Goal: Transaction & Acquisition: Purchase product/service

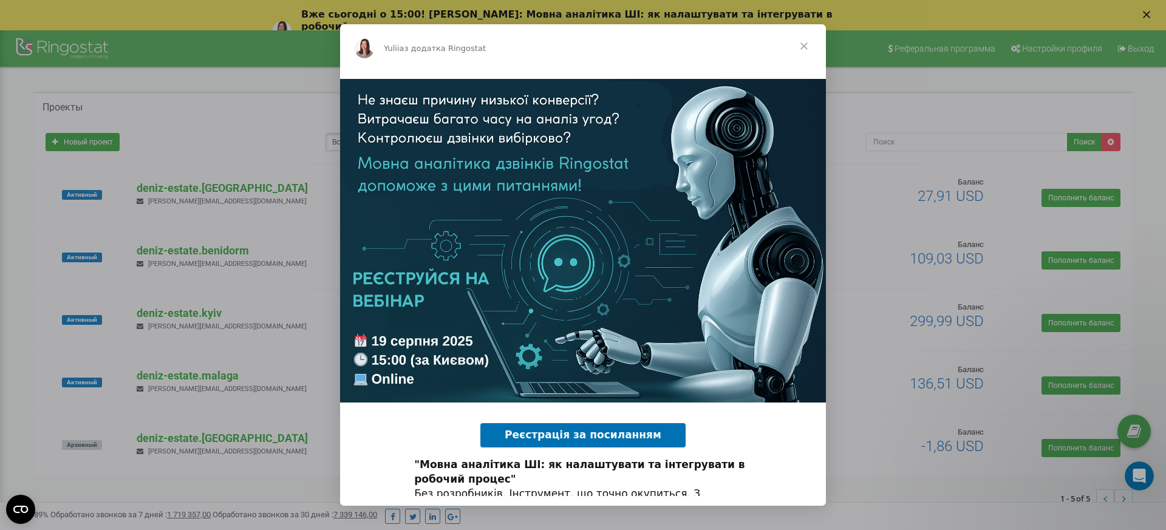
click at [803, 44] on span "Закрити" at bounding box center [804, 46] width 44 height 44
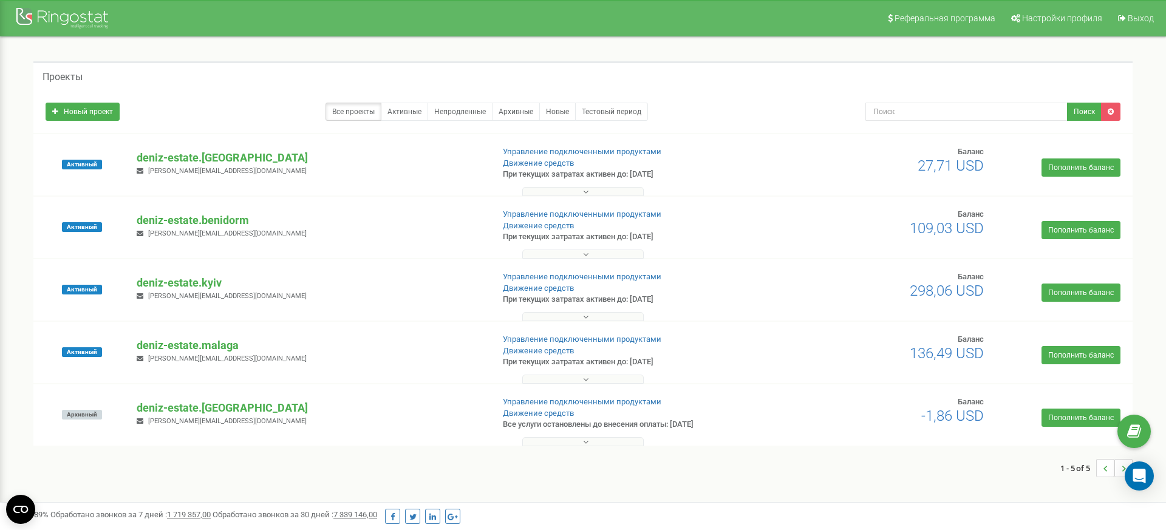
click at [617, 191] on button at bounding box center [582, 191] width 121 height 9
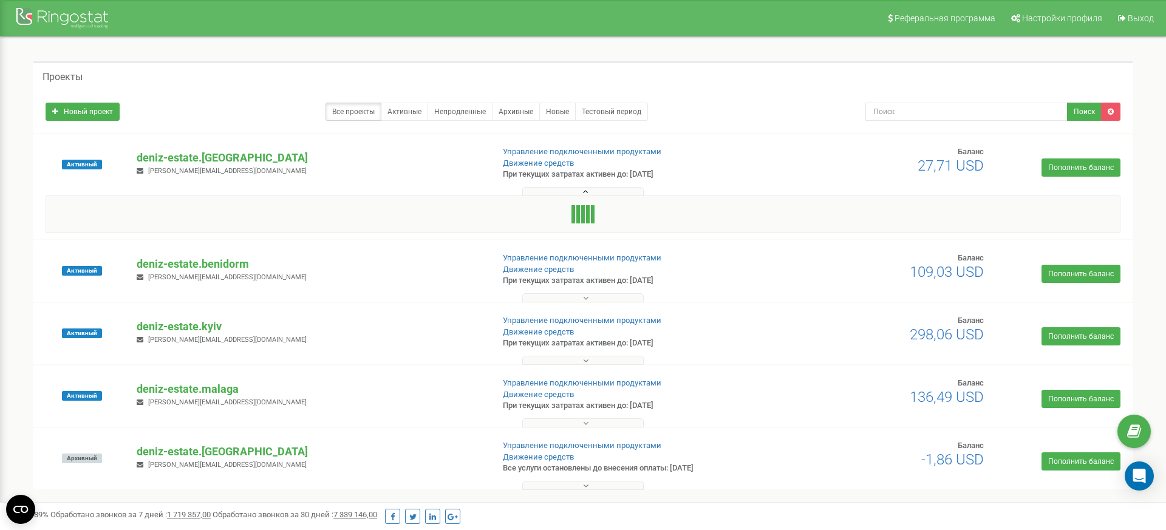
click at [611, 191] on button at bounding box center [582, 191] width 121 height 9
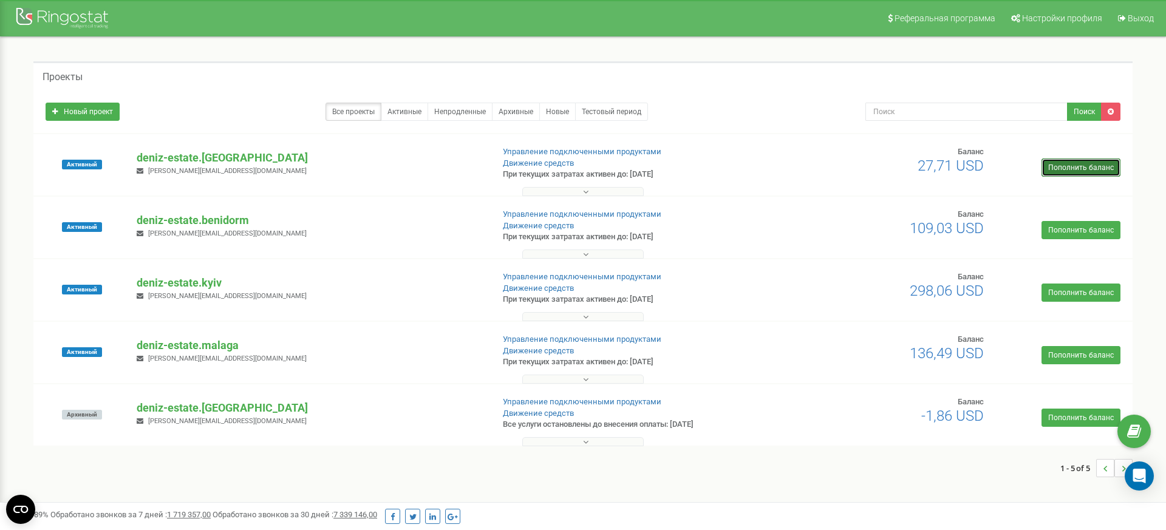
click at [1106, 171] on link "Пополнить баланс" at bounding box center [1081, 168] width 79 height 18
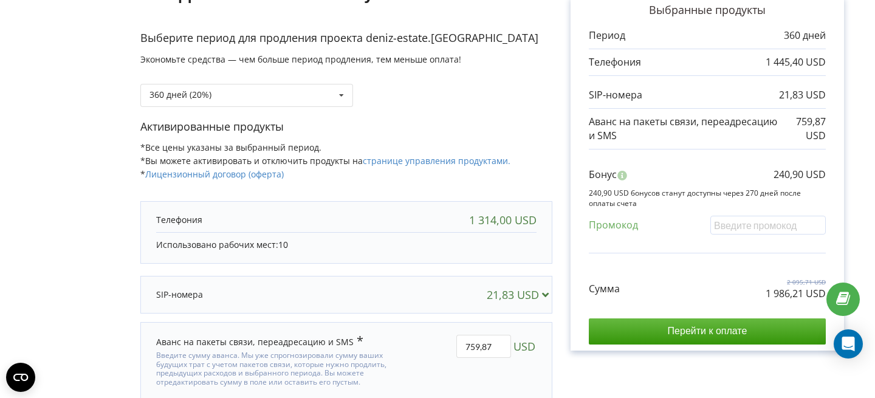
scroll to position [163, 0]
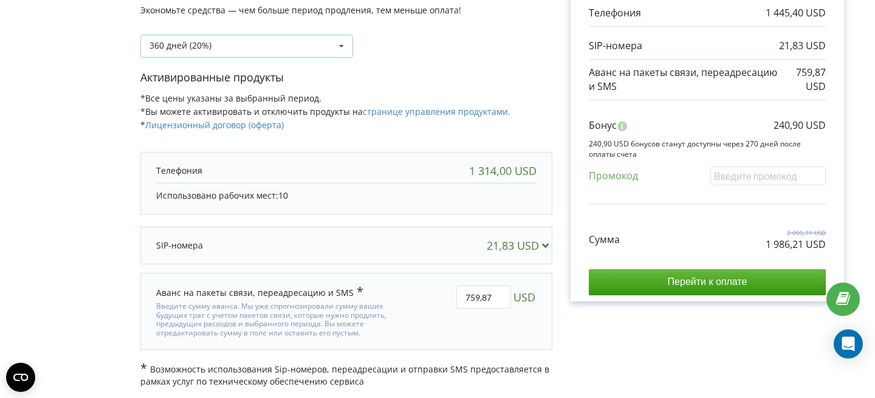
click at [327, 48] on div "360 дней (20%) Пополнить баланс без периода" at bounding box center [246, 46] width 213 height 23
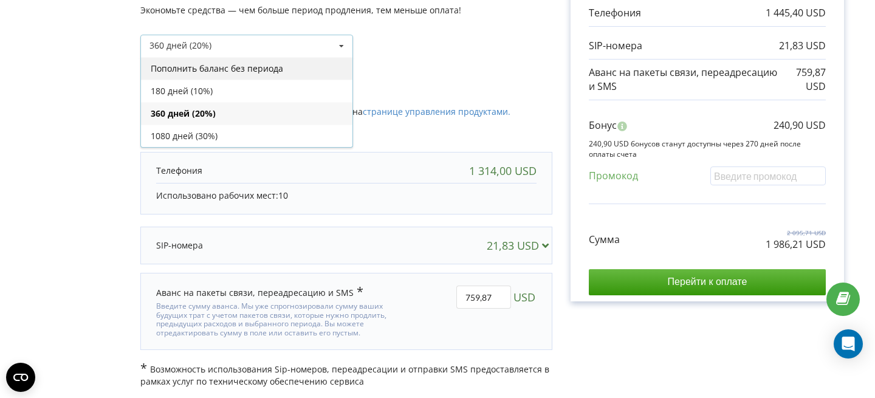
click at [292, 63] on div "Пополнить баланс без периода" at bounding box center [246, 68] width 211 height 22
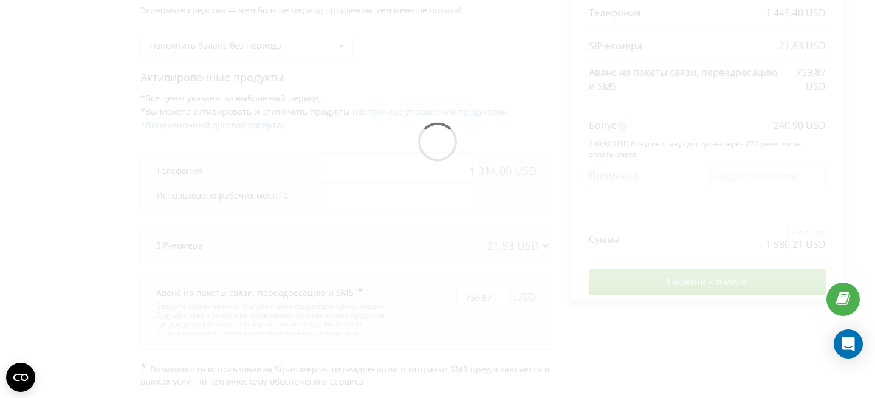
scroll to position [42, 0]
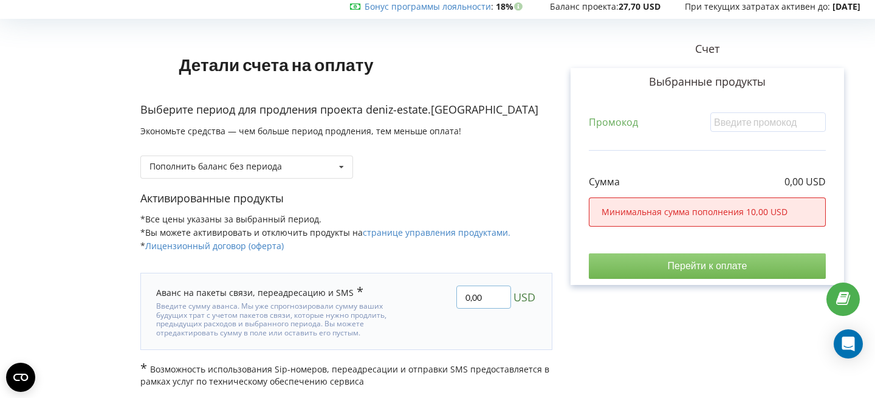
click at [474, 287] on input "0,00" at bounding box center [483, 297] width 55 height 23
type input "1000,00"
type input "1"
type input "200"
click at [651, 310] on div "Детали счета на оплату Выберите период для продления проекта deniz-estate.valen…" at bounding box center [437, 205] width 849 height 364
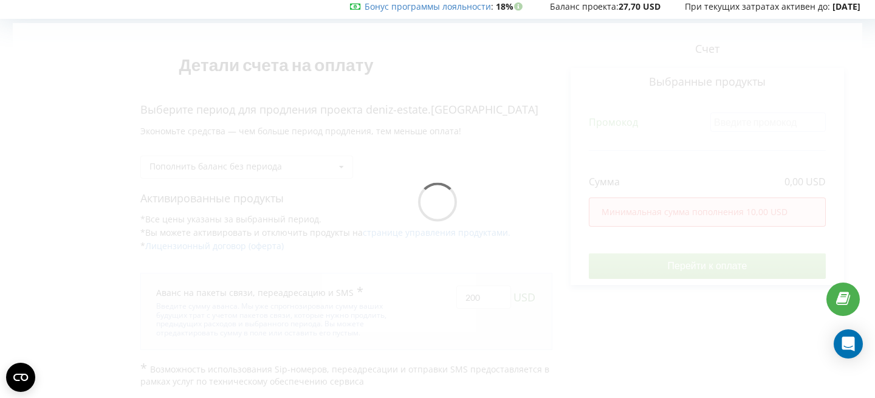
scroll to position [41, 0]
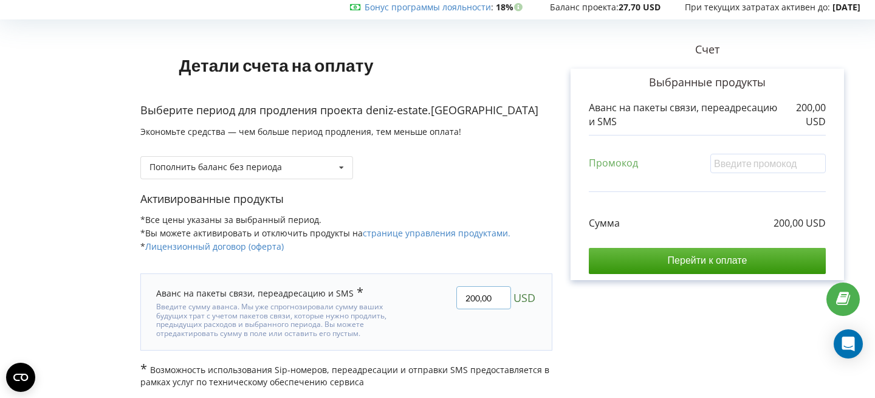
click at [479, 294] on input "200,00" at bounding box center [483, 297] width 55 height 23
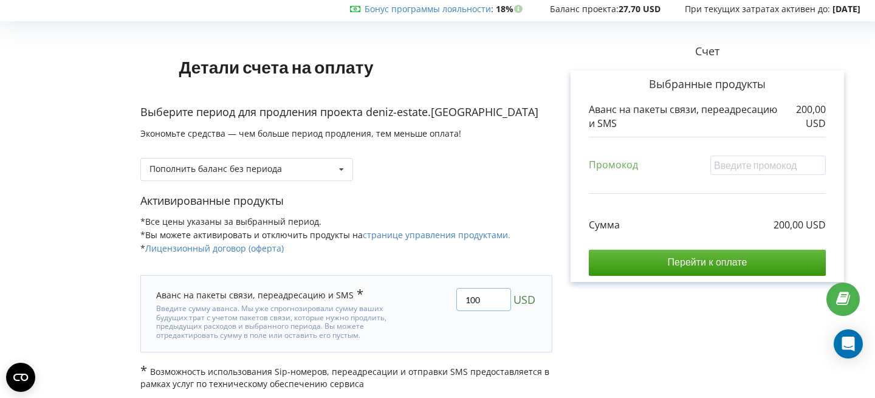
type input "100"
click at [700, 311] on div "Детали счета на оплату Выберите период для продления проекта deniz-estate.valen…" at bounding box center [437, 208] width 849 height 364
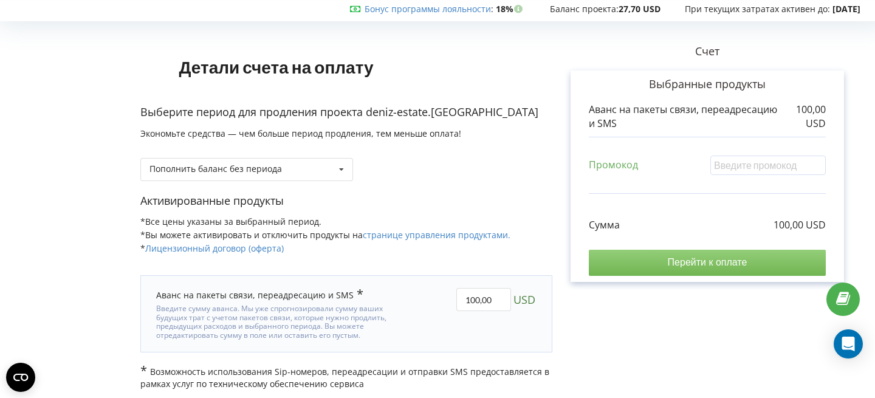
click at [708, 262] on input "Перейти к оплате" at bounding box center [707, 263] width 237 height 26
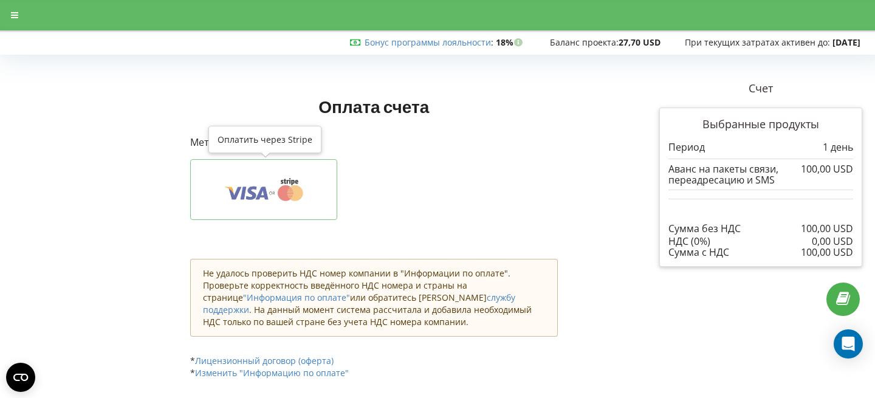
click at [245, 183] on button at bounding box center [263, 189] width 147 height 61
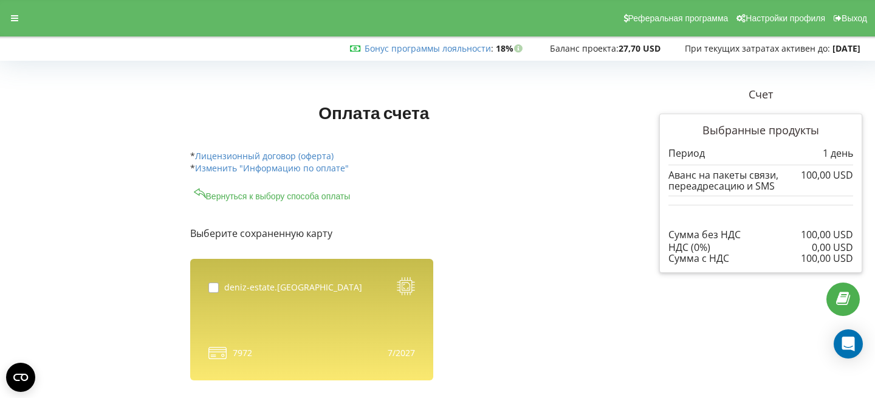
click at [211, 282] on label at bounding box center [216, 282] width 16 height 0
checkbox input "true"
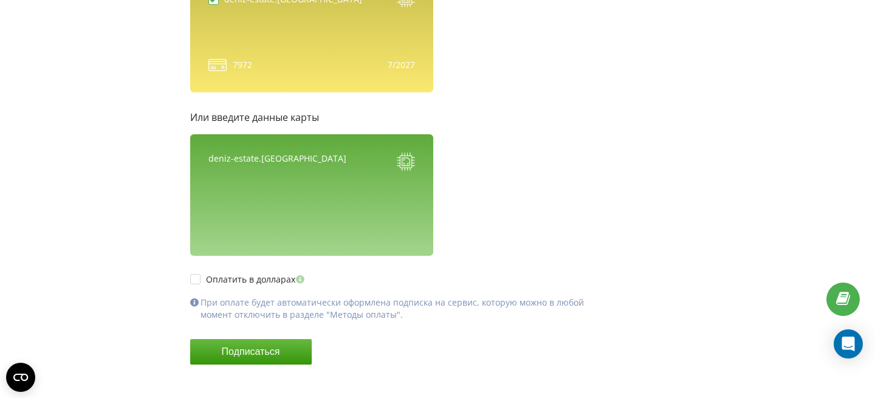
scroll to position [303, 0]
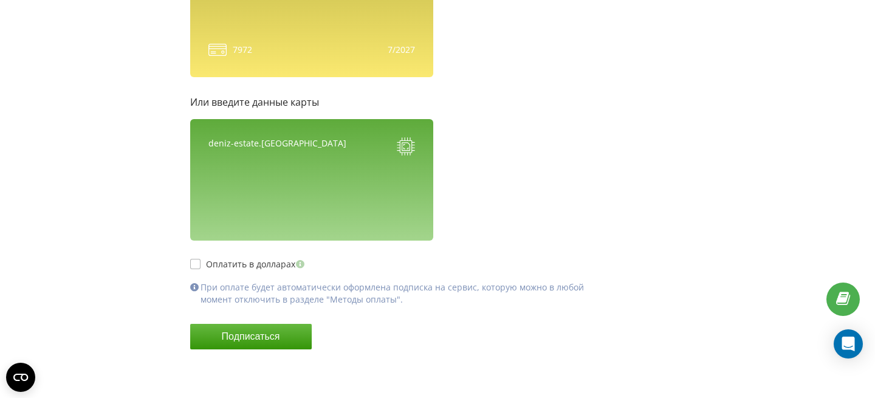
click at [225, 265] on label "Оплатить в долларах" at bounding box center [248, 264] width 117 height 10
checkbox input "true"
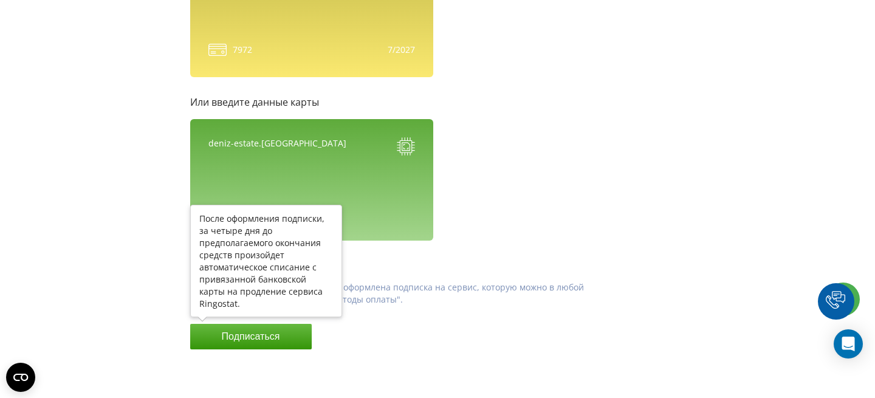
click at [241, 330] on button "Подписаться" at bounding box center [250, 337] width 121 height 26
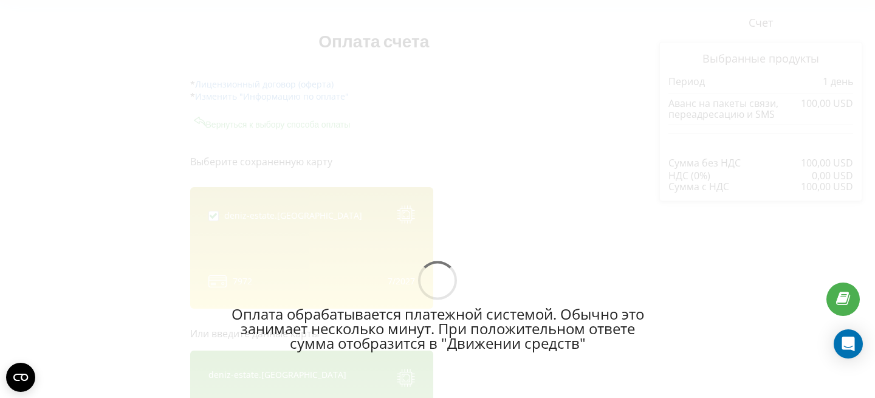
scroll to position [77, 0]
